Goal: Check status: Check status

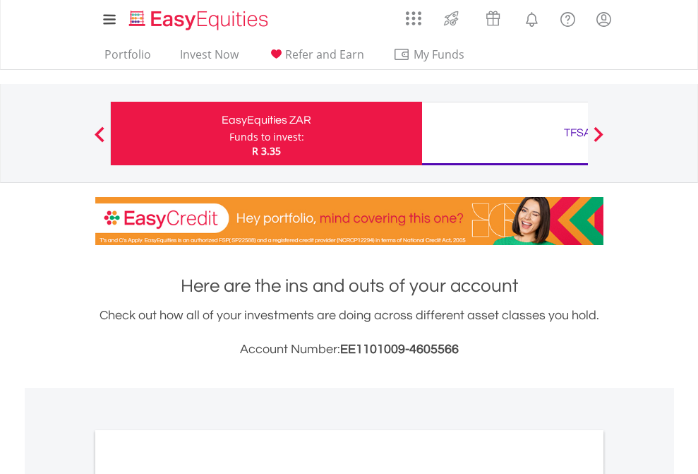
click at [229, 133] on div "Funds to invest:" at bounding box center [266, 137] width 75 height 14
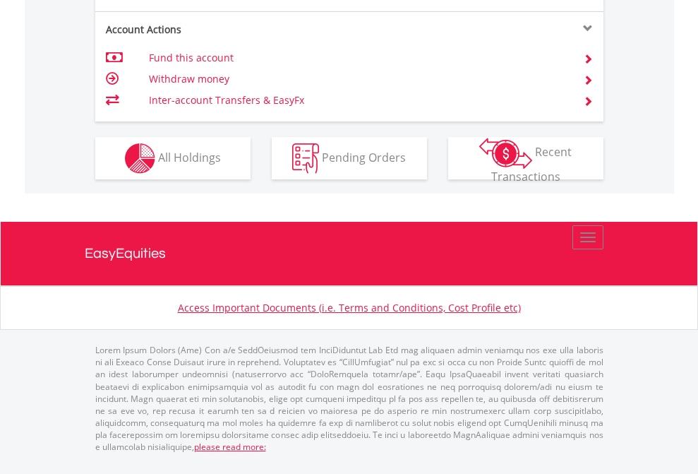
scroll to position [1353, 0]
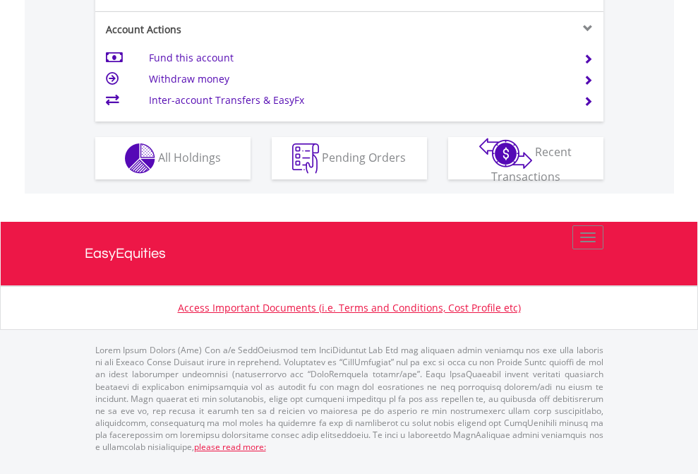
scroll to position [1353, 0]
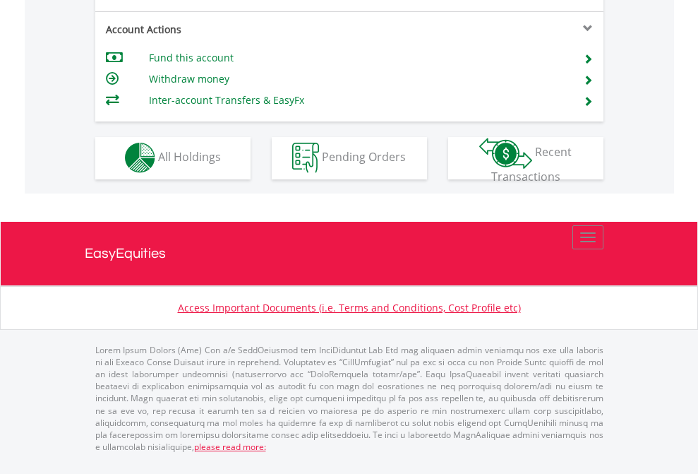
scroll to position [1320, 0]
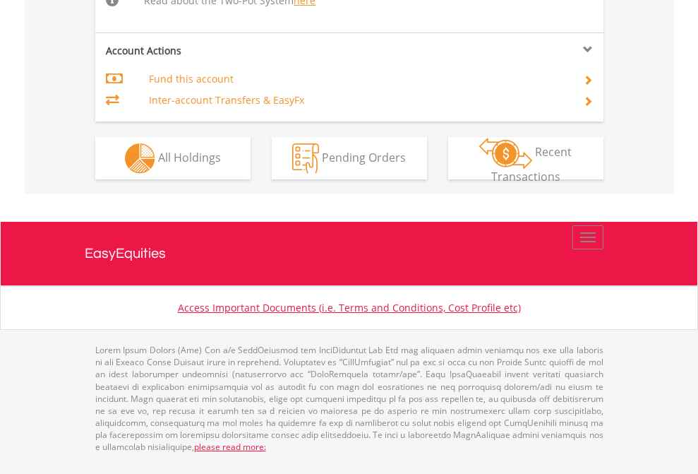
scroll to position [1520, 0]
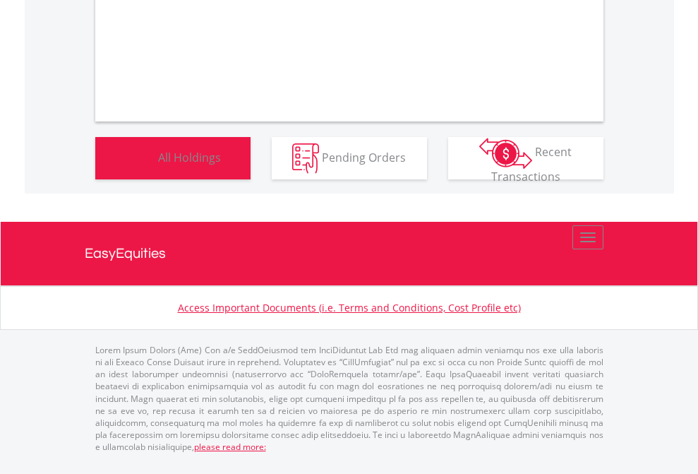
click at [158, 164] on span "All Holdings" at bounding box center [189, 157] width 63 height 16
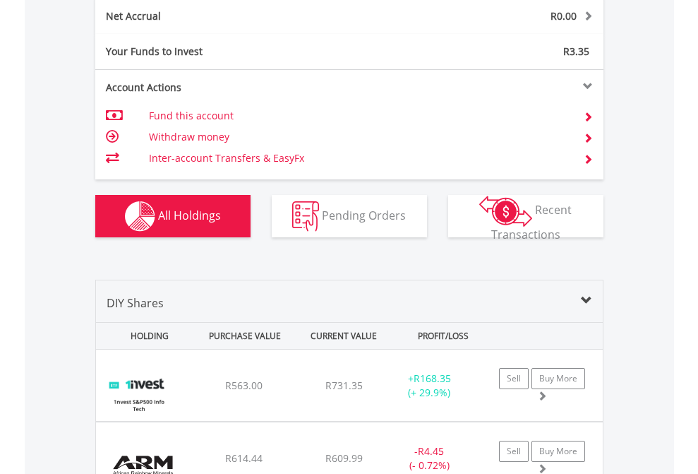
scroll to position [1598, 0]
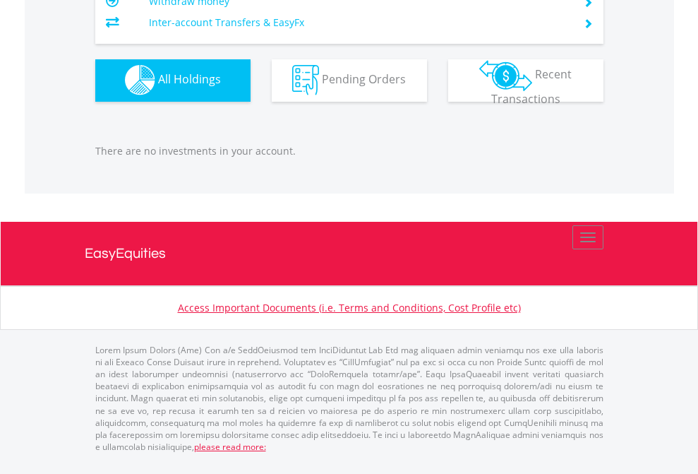
scroll to position [136, 222]
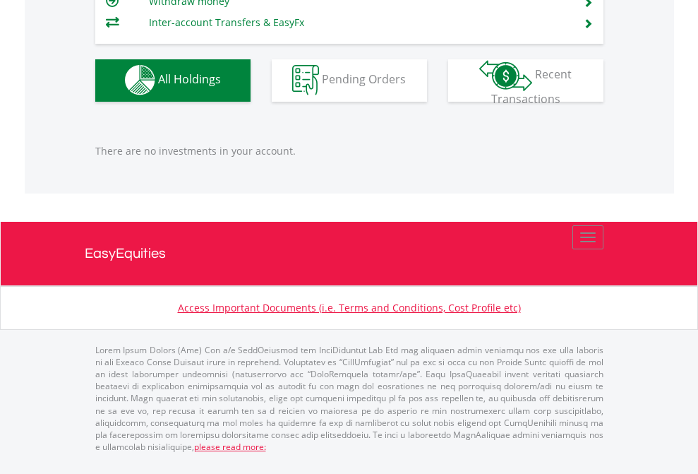
scroll to position [102, 0]
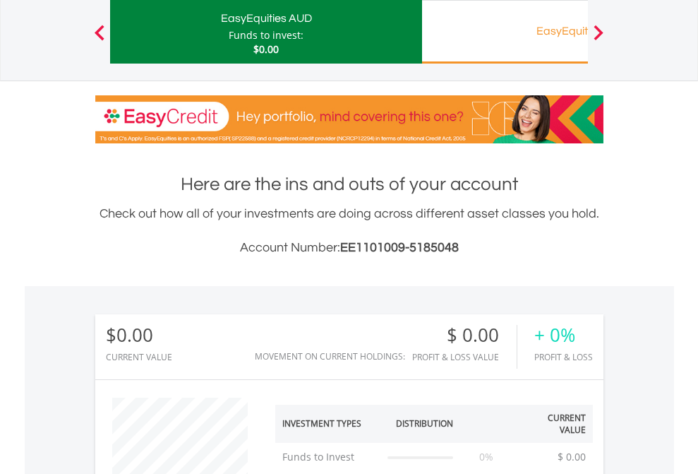
click at [505, 32] on div "EasyEquities RA" at bounding box center [578, 31] width 294 height 20
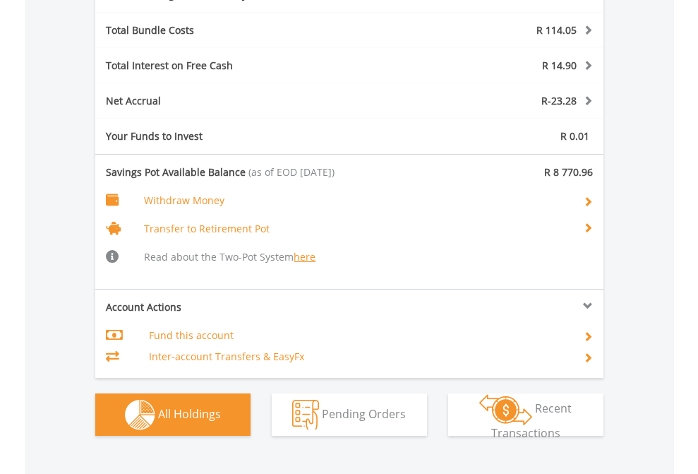
scroll to position [136, 222]
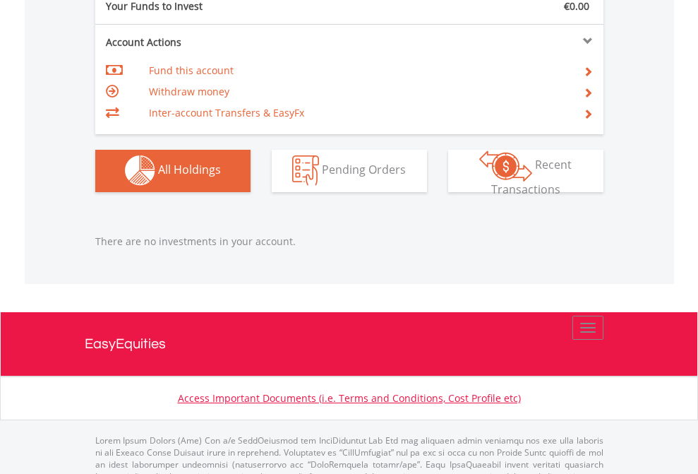
scroll to position [1398, 0]
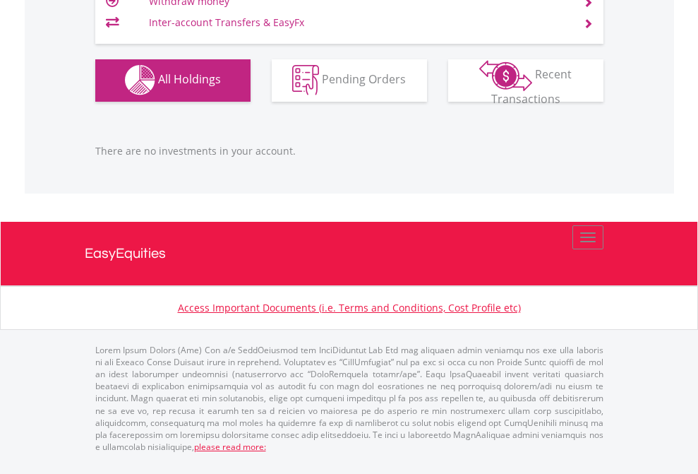
scroll to position [136, 222]
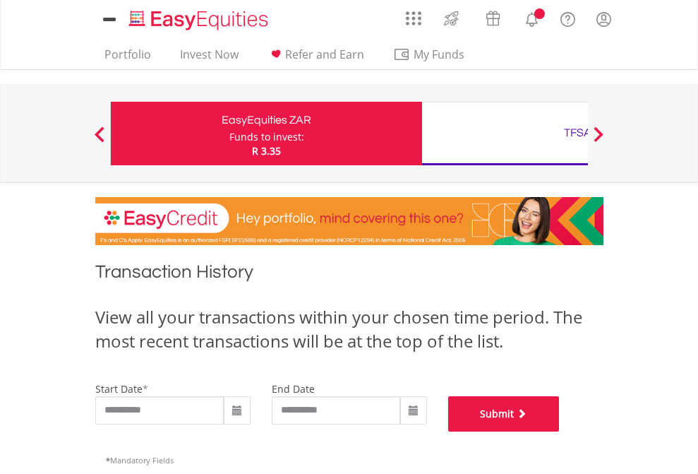
click at [560, 431] on button "Submit" at bounding box center [504, 413] width 112 height 35
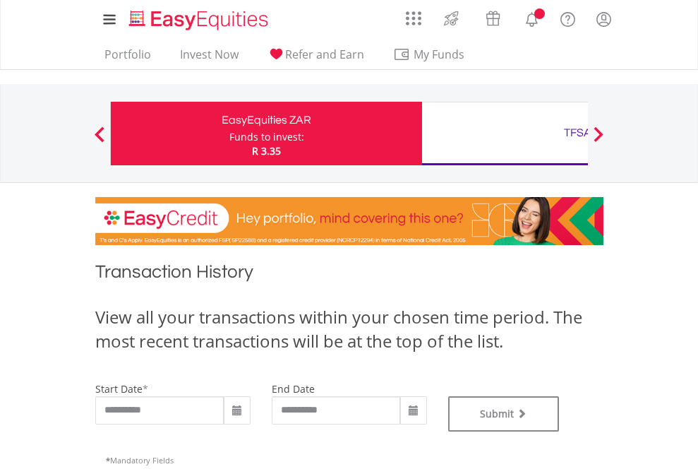
click at [505, 133] on div "TFSA" at bounding box center [578, 133] width 294 height 20
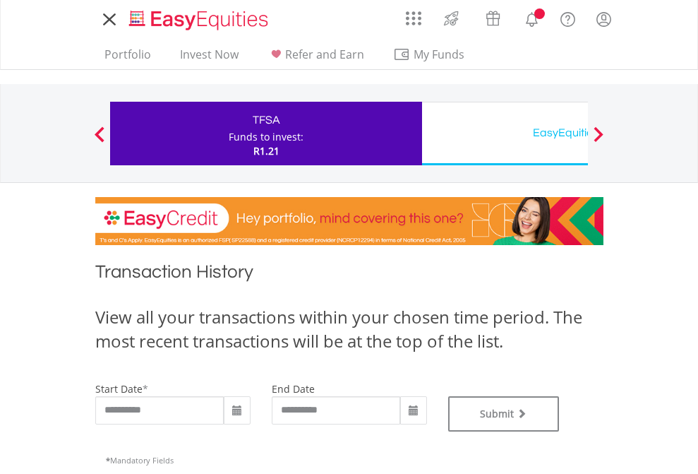
type input "**********"
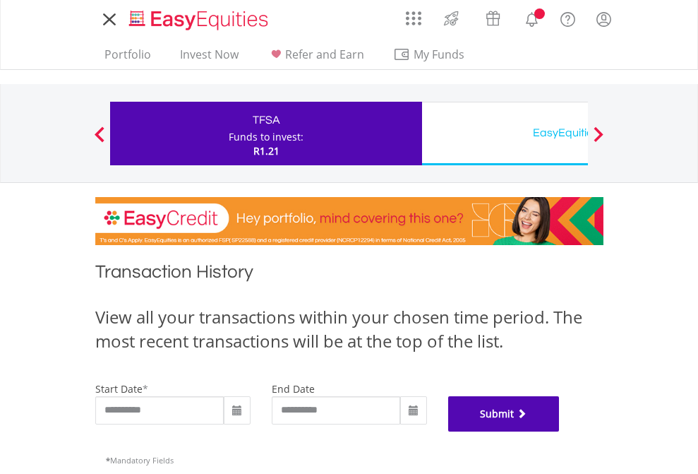
click at [560, 431] on button "Submit" at bounding box center [504, 413] width 112 height 35
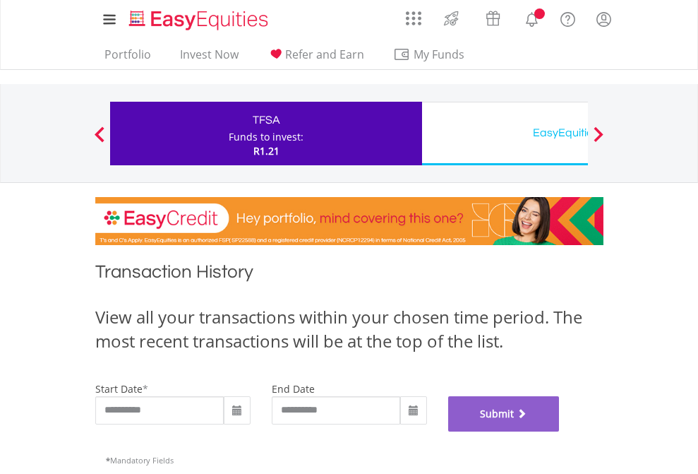
scroll to position [572, 0]
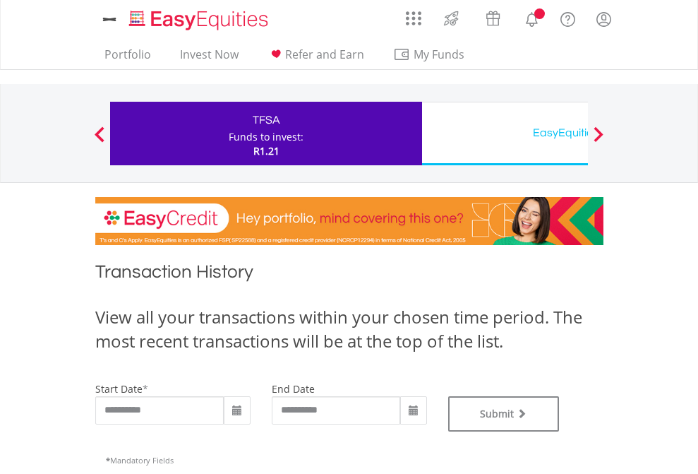
click at [505, 133] on div "EasyEquities USD" at bounding box center [578, 133] width 294 height 20
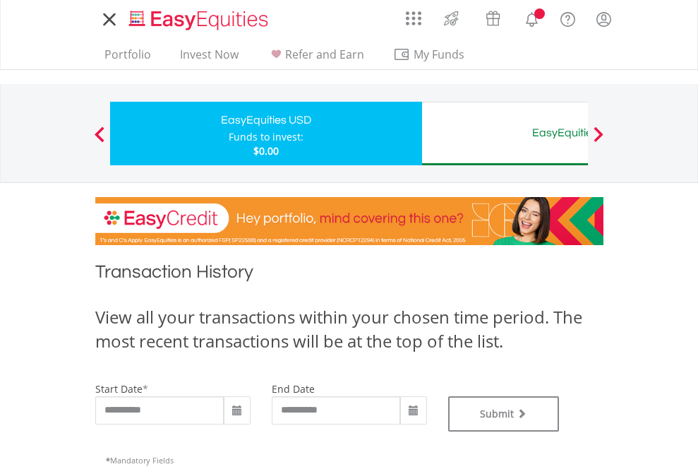
type input "**********"
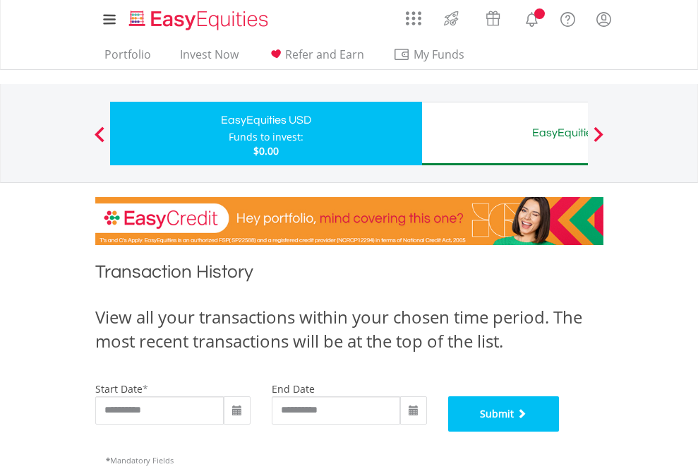
click at [560, 431] on button "Submit" at bounding box center [504, 413] width 112 height 35
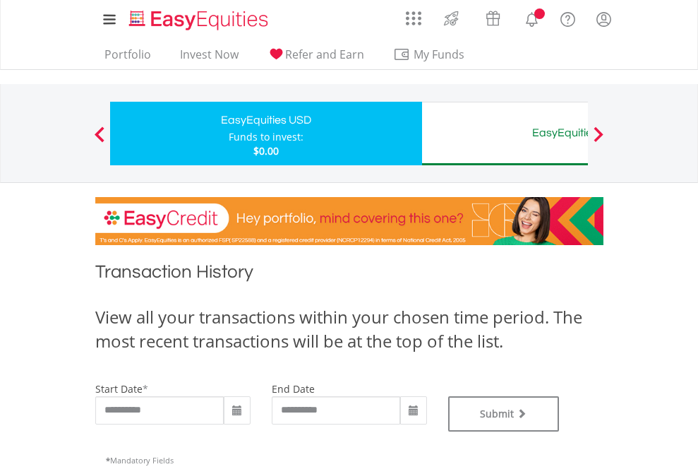
click at [505, 133] on div "EasyEquities AUD" at bounding box center [578, 133] width 294 height 20
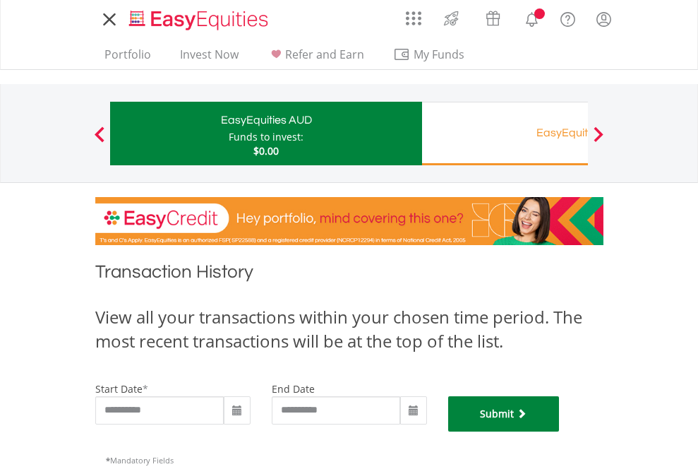
click at [560, 431] on button "Submit" at bounding box center [504, 413] width 112 height 35
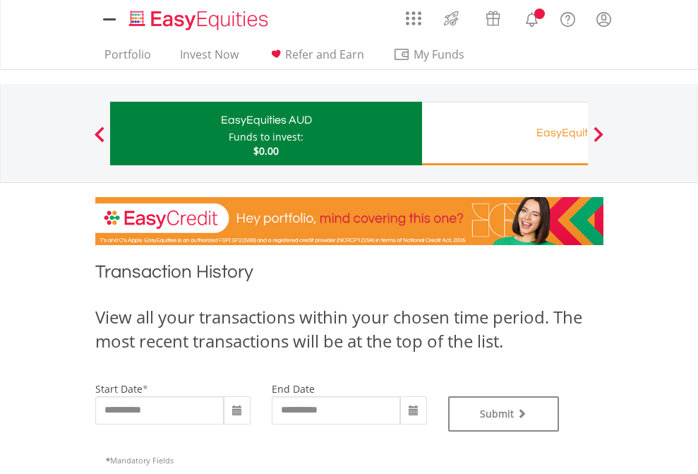
click at [505, 133] on div "EasyEquities RA" at bounding box center [578, 133] width 294 height 20
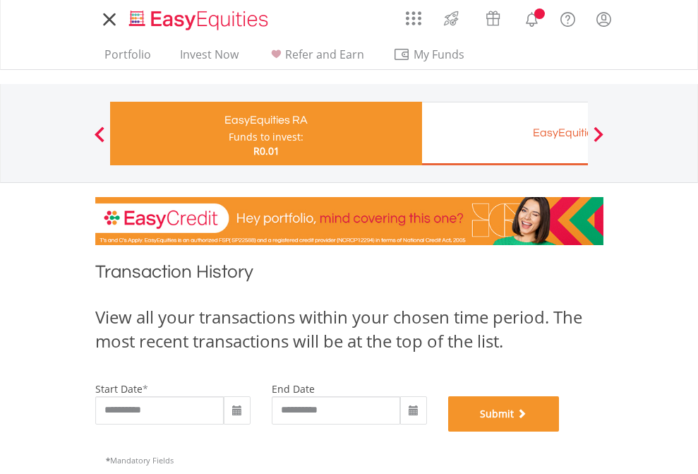
click at [560, 431] on button "Submit" at bounding box center [504, 413] width 112 height 35
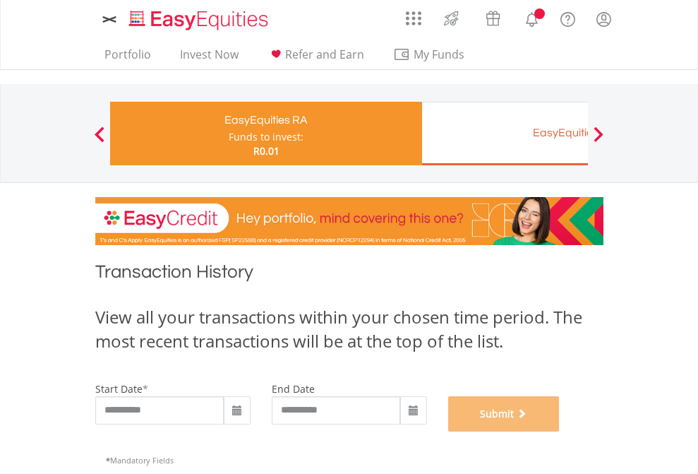
scroll to position [572, 0]
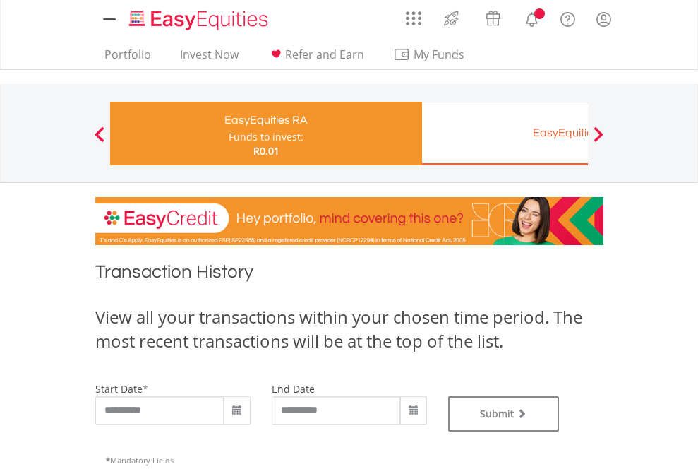
click at [505, 133] on div "EasyEquities EUR" at bounding box center [578, 133] width 294 height 20
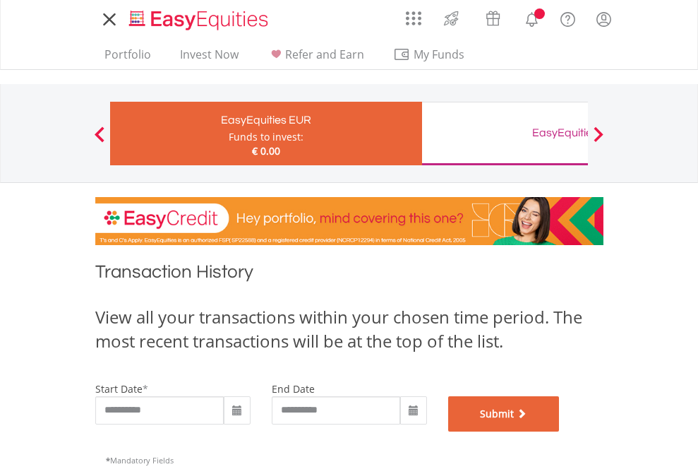
click at [560, 431] on button "Submit" at bounding box center [504, 413] width 112 height 35
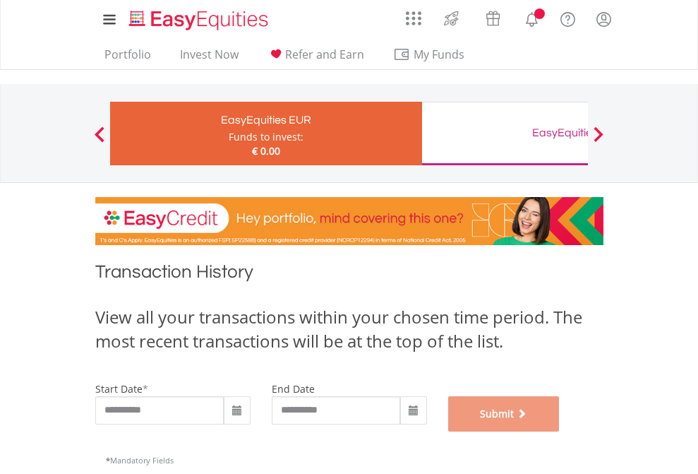
scroll to position [572, 0]
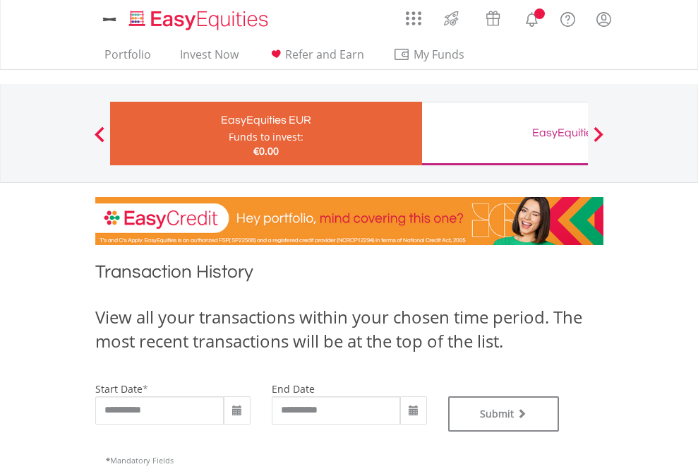
click at [505, 133] on div "EasyEquities GBP" at bounding box center [578, 133] width 294 height 20
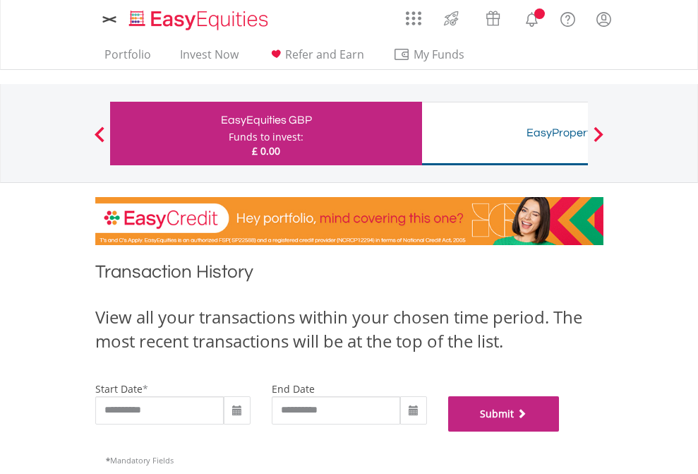
click at [560, 431] on button "Submit" at bounding box center [504, 413] width 112 height 35
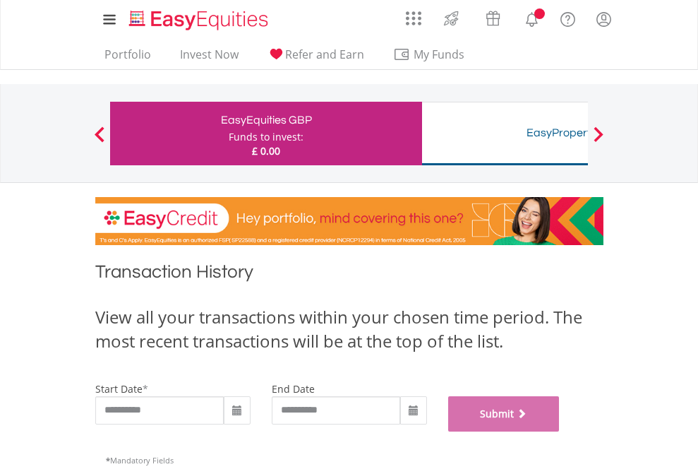
scroll to position [572, 0]
